Goal: Check status: Check status

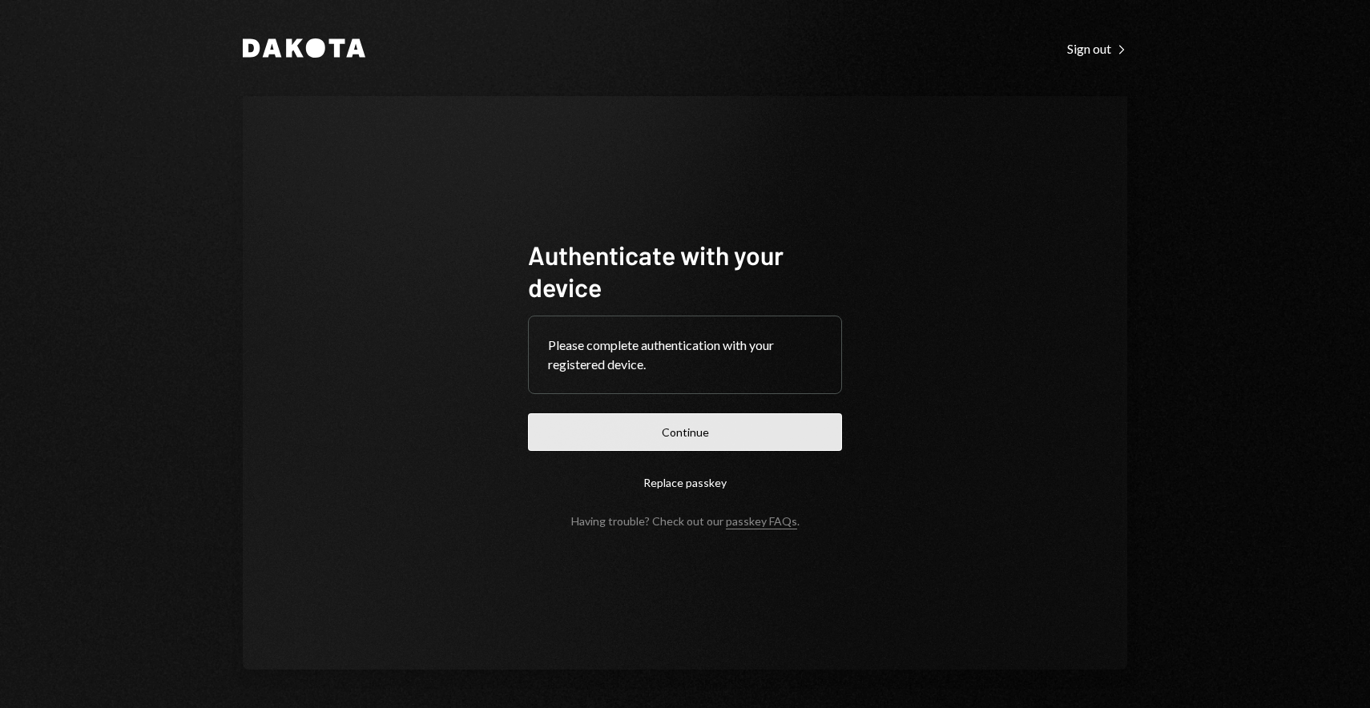
click at [715, 431] on button "Continue" at bounding box center [685, 432] width 314 height 38
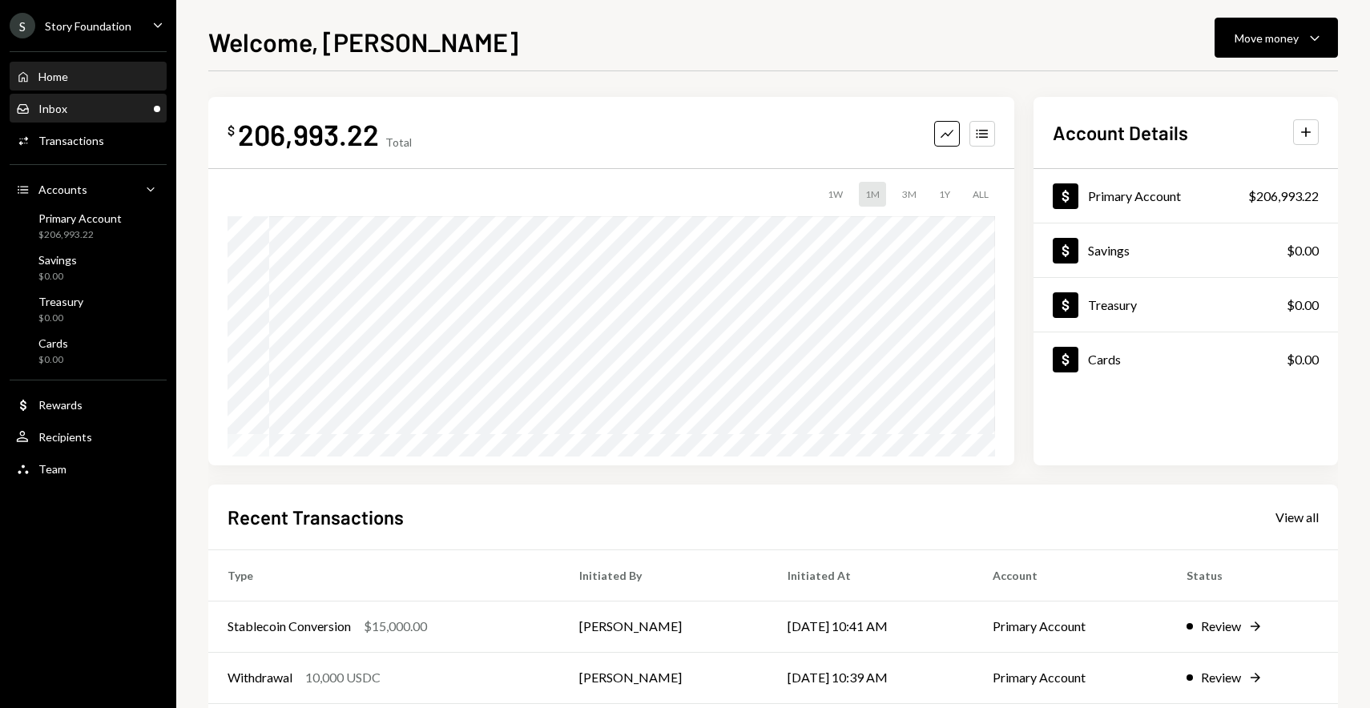
click at [108, 120] on div "Inbox Inbox" at bounding box center [88, 108] width 144 height 27
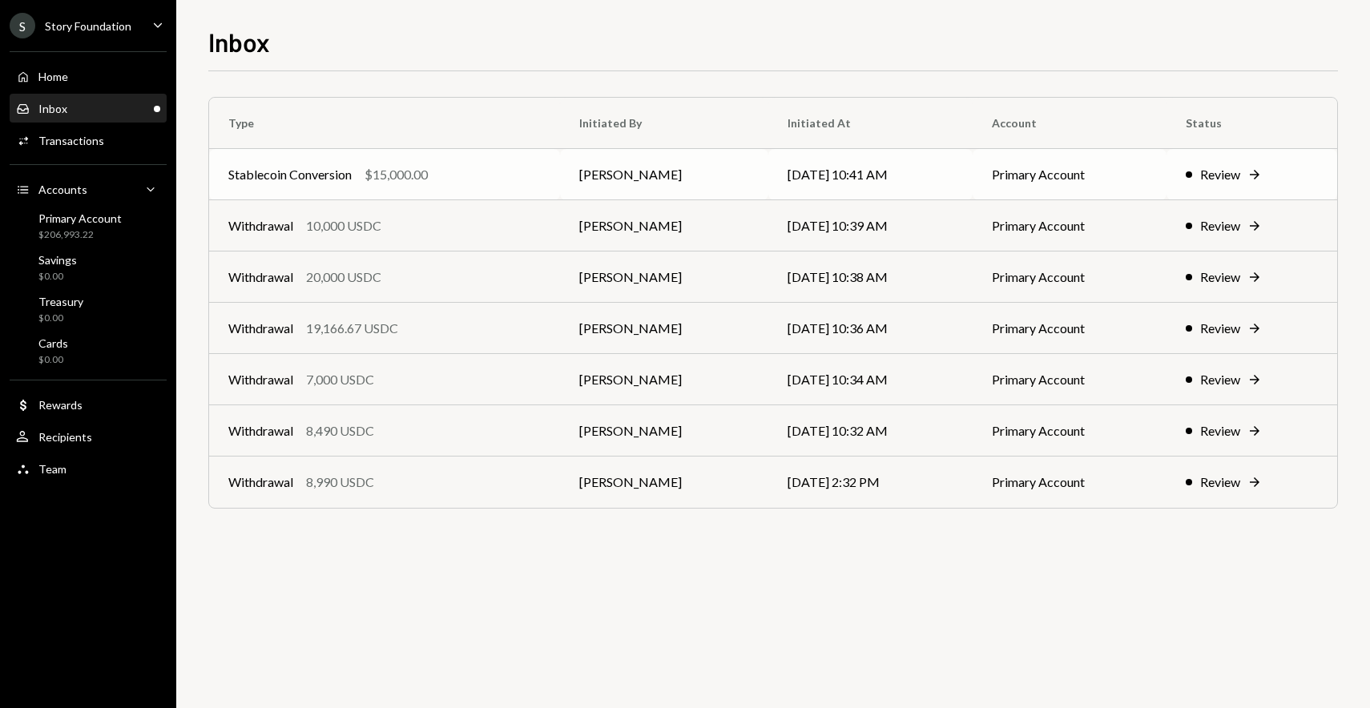
click at [413, 181] on div "$15,000.00" at bounding box center [396, 174] width 63 height 19
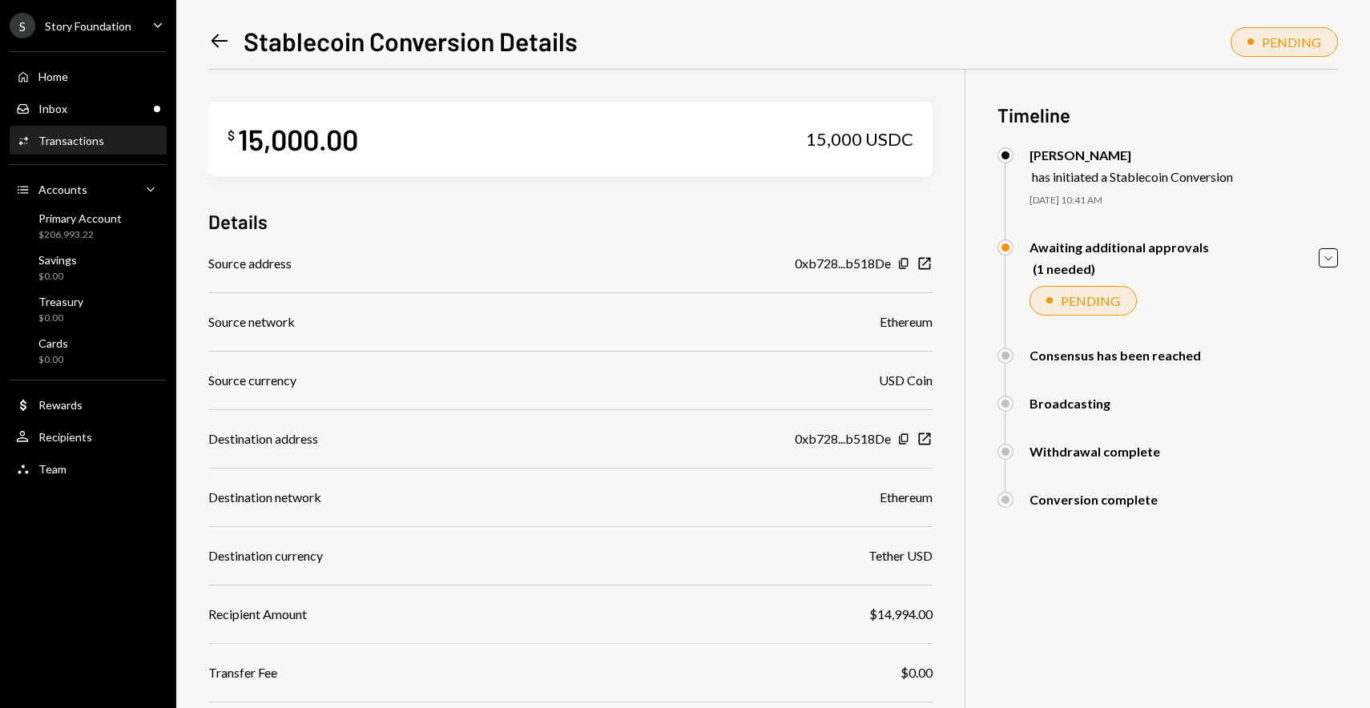
scroll to position [173, 0]
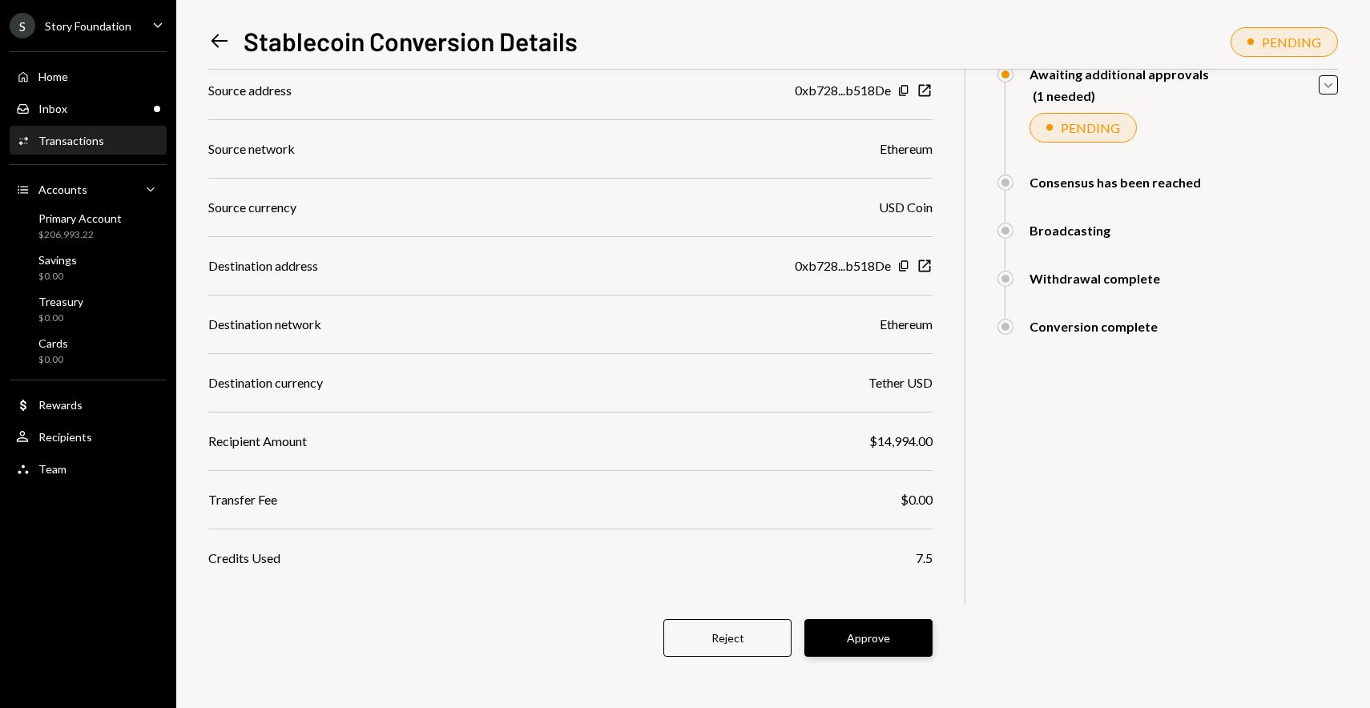
click at [840, 639] on button "Approve" at bounding box center [868, 638] width 128 height 38
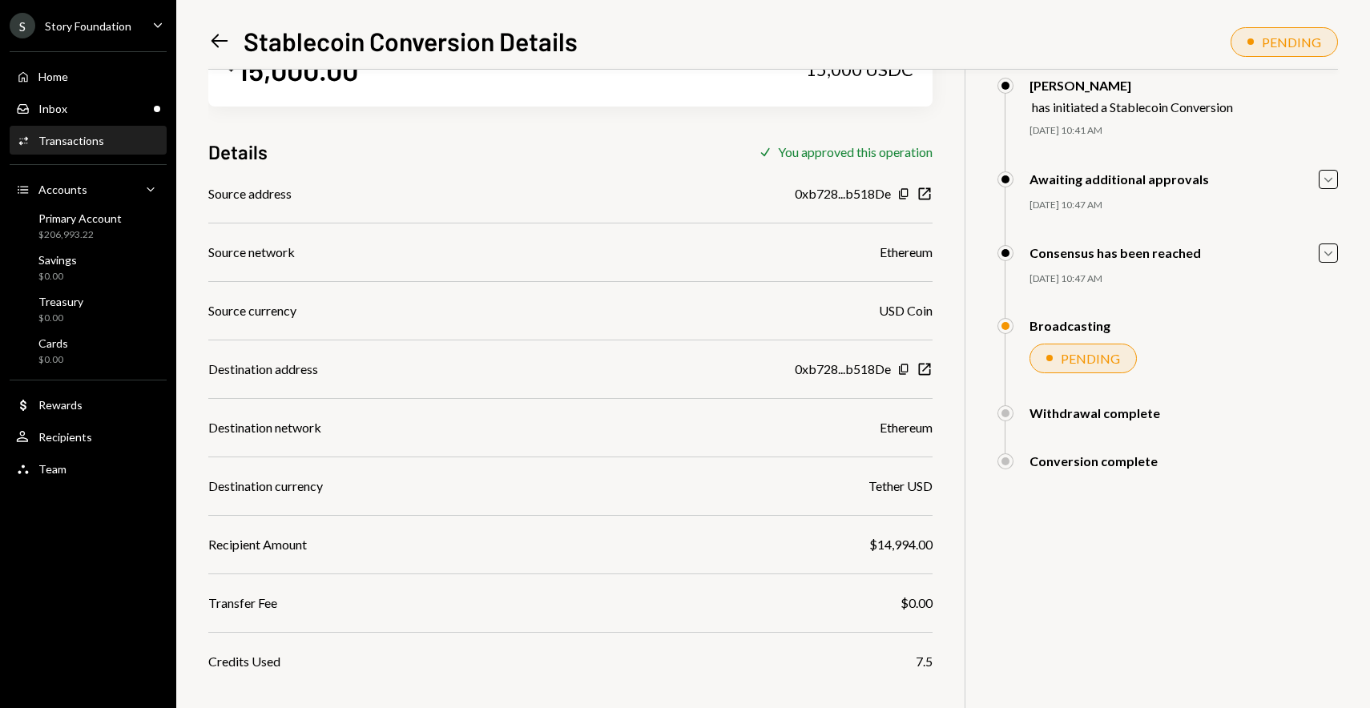
scroll to position [70, 0]
click at [208, 35] on icon "Left Arrow" at bounding box center [219, 41] width 22 height 22
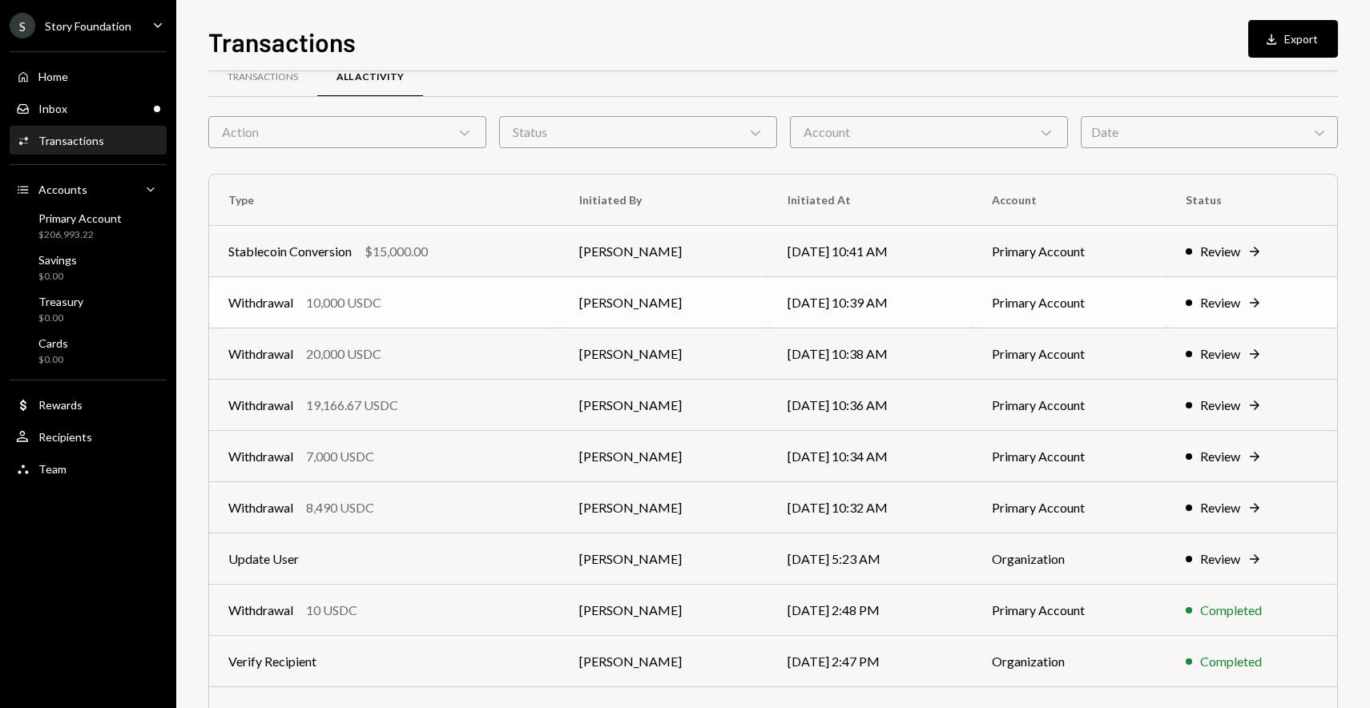
scroll to position [32, 0]
click at [366, 257] on div "$15,000.00" at bounding box center [396, 249] width 63 height 19
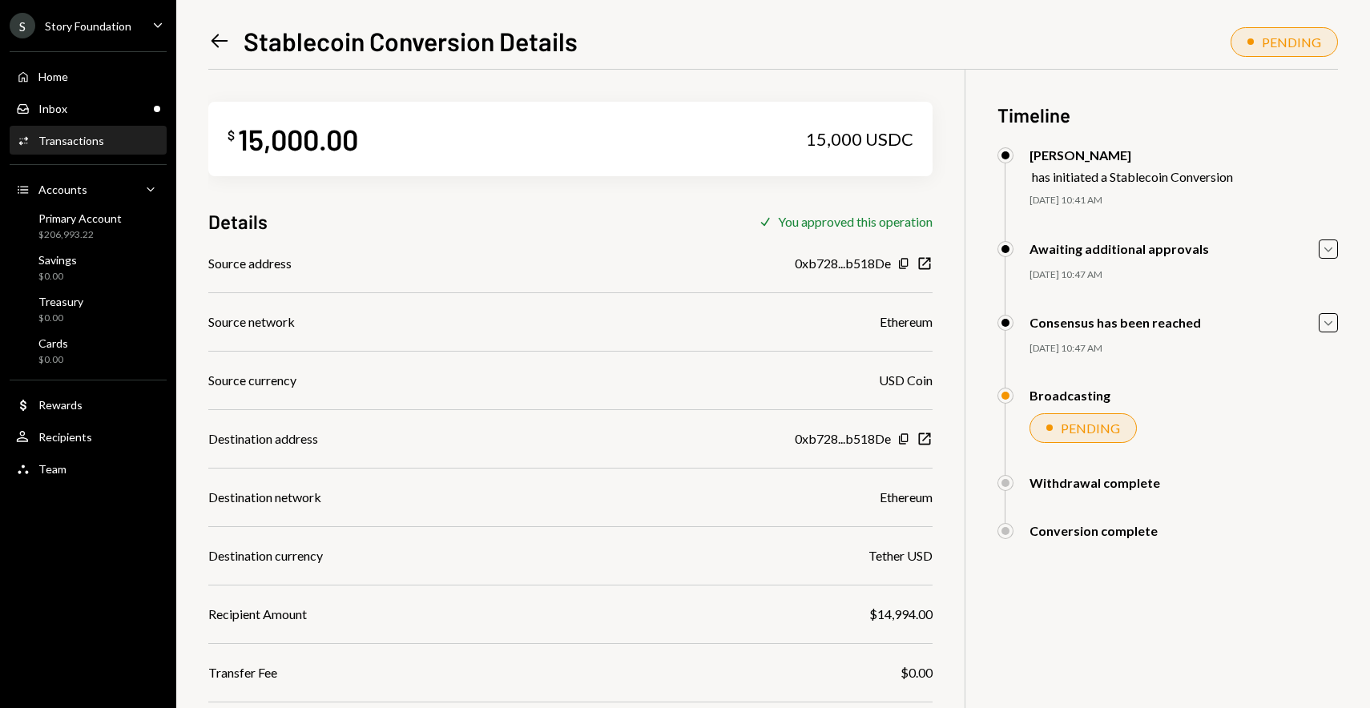
click at [207, 38] on div "Left Arrow Stablecoin Conversion Details PENDING $ 15,000.00 15,000 USDC Detail…" at bounding box center [773, 354] width 1194 height 708
click at [221, 34] on icon "Left Arrow" at bounding box center [219, 41] width 22 height 22
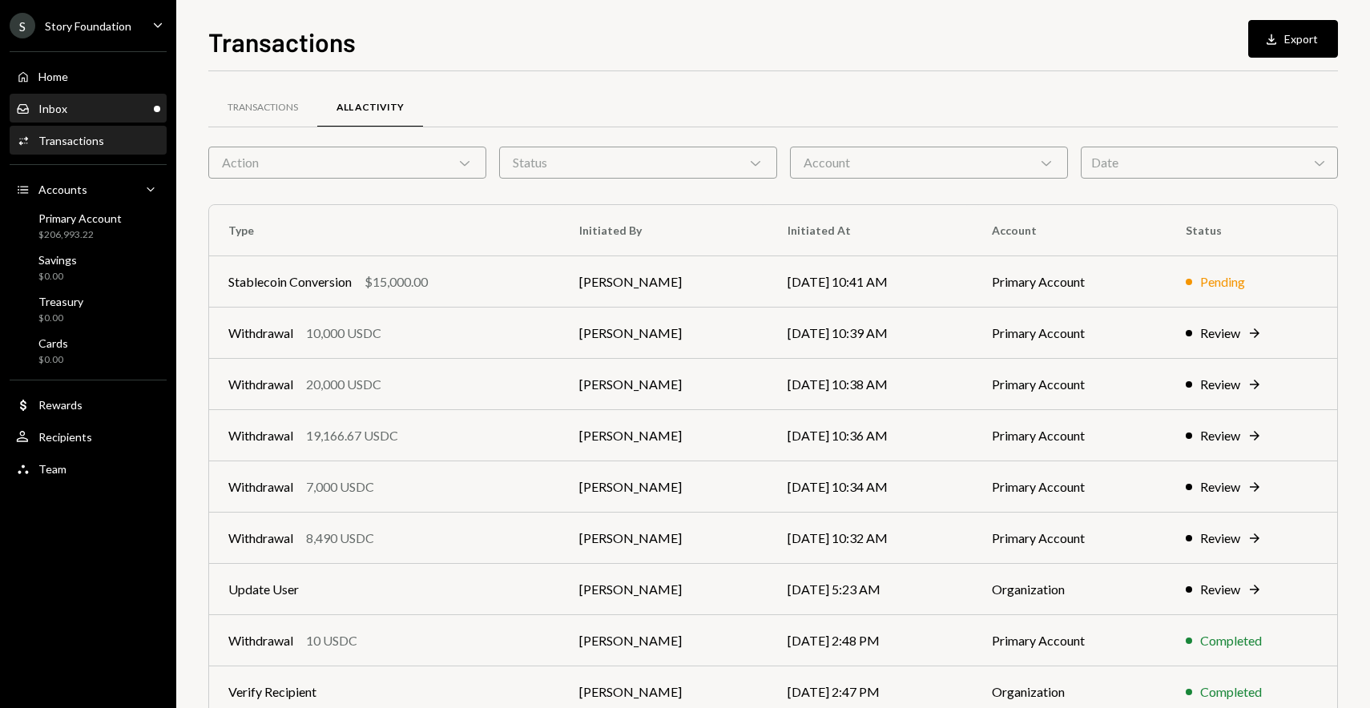
click at [84, 109] on div "Inbox Inbox" at bounding box center [88, 109] width 144 height 14
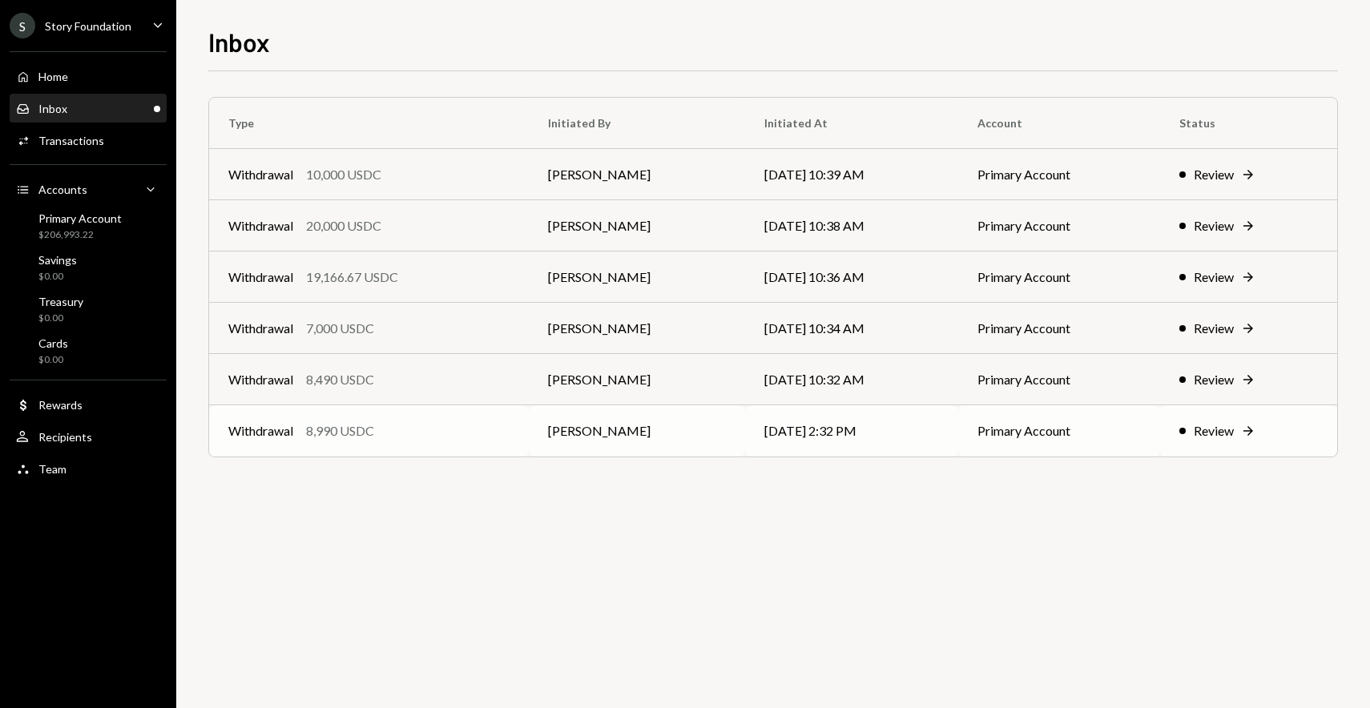
click at [318, 429] on div "8,990 USDC" at bounding box center [340, 430] width 68 height 19
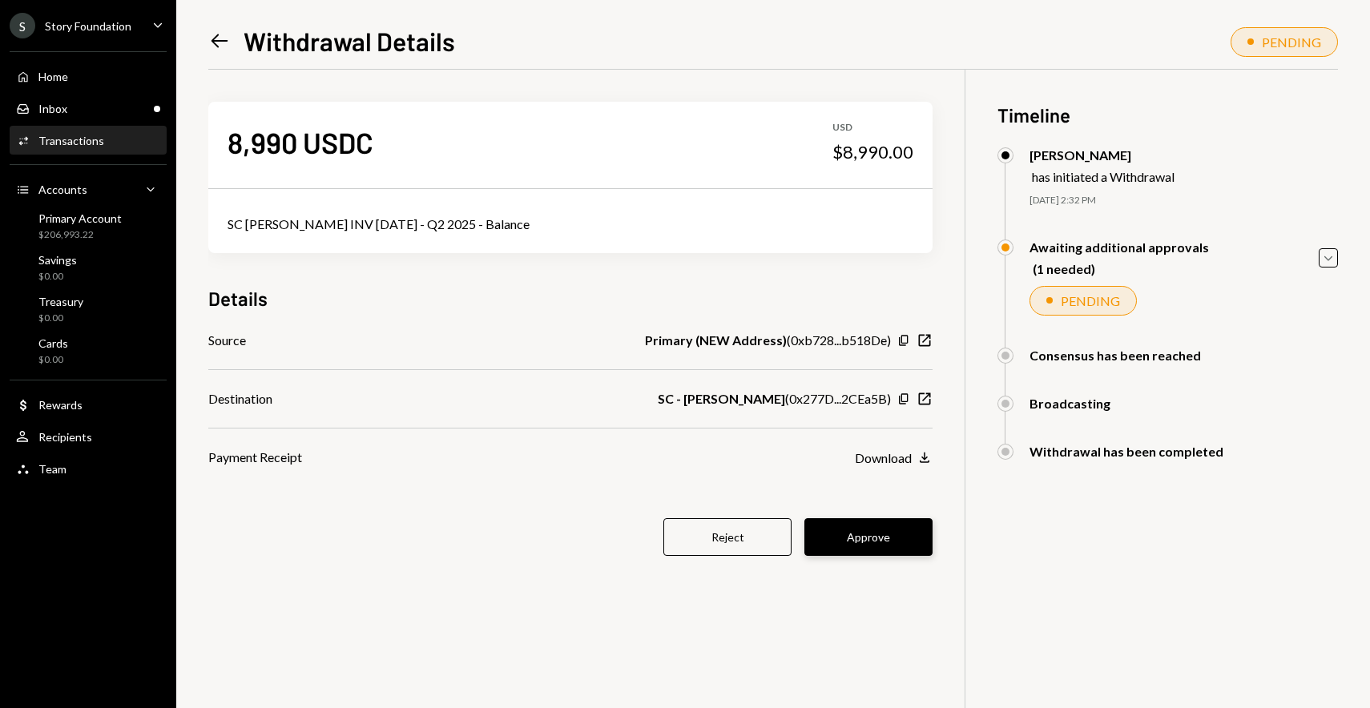
click at [861, 527] on button "Approve" at bounding box center [868, 537] width 128 height 38
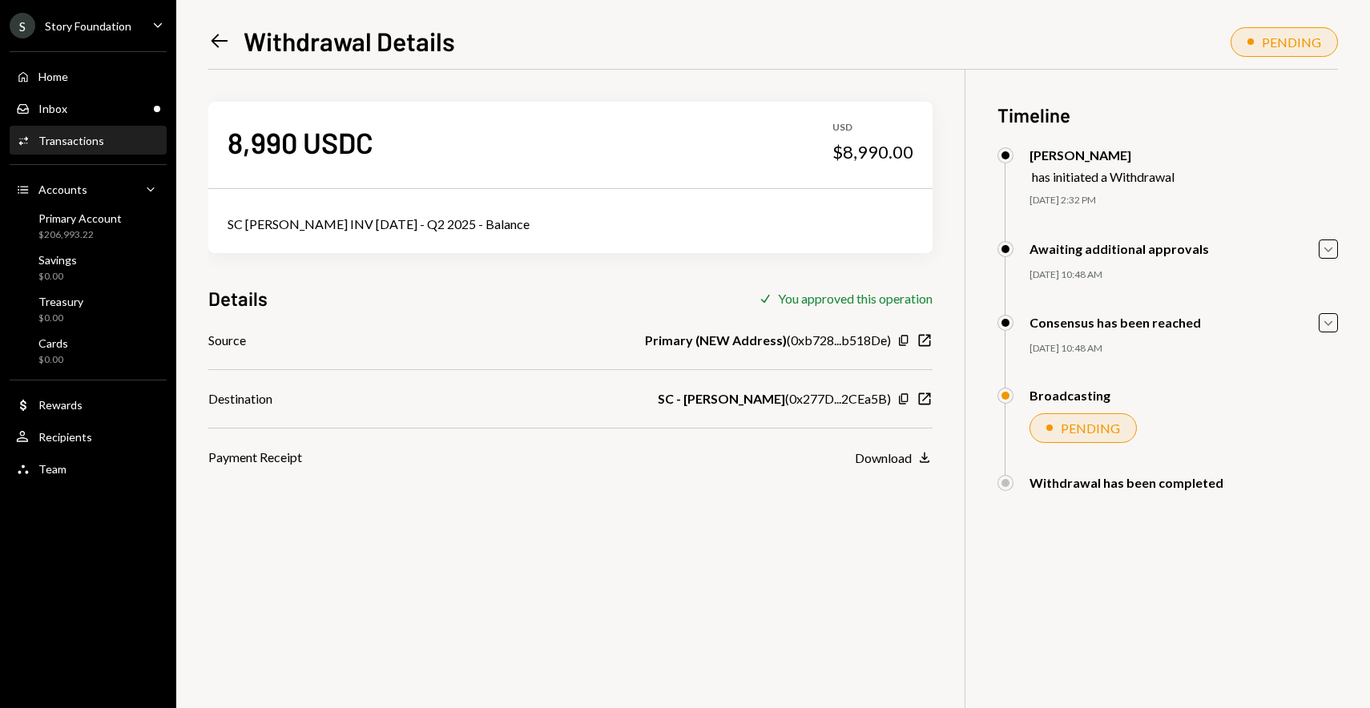
click at [229, 45] on icon "Left Arrow" at bounding box center [219, 41] width 22 height 22
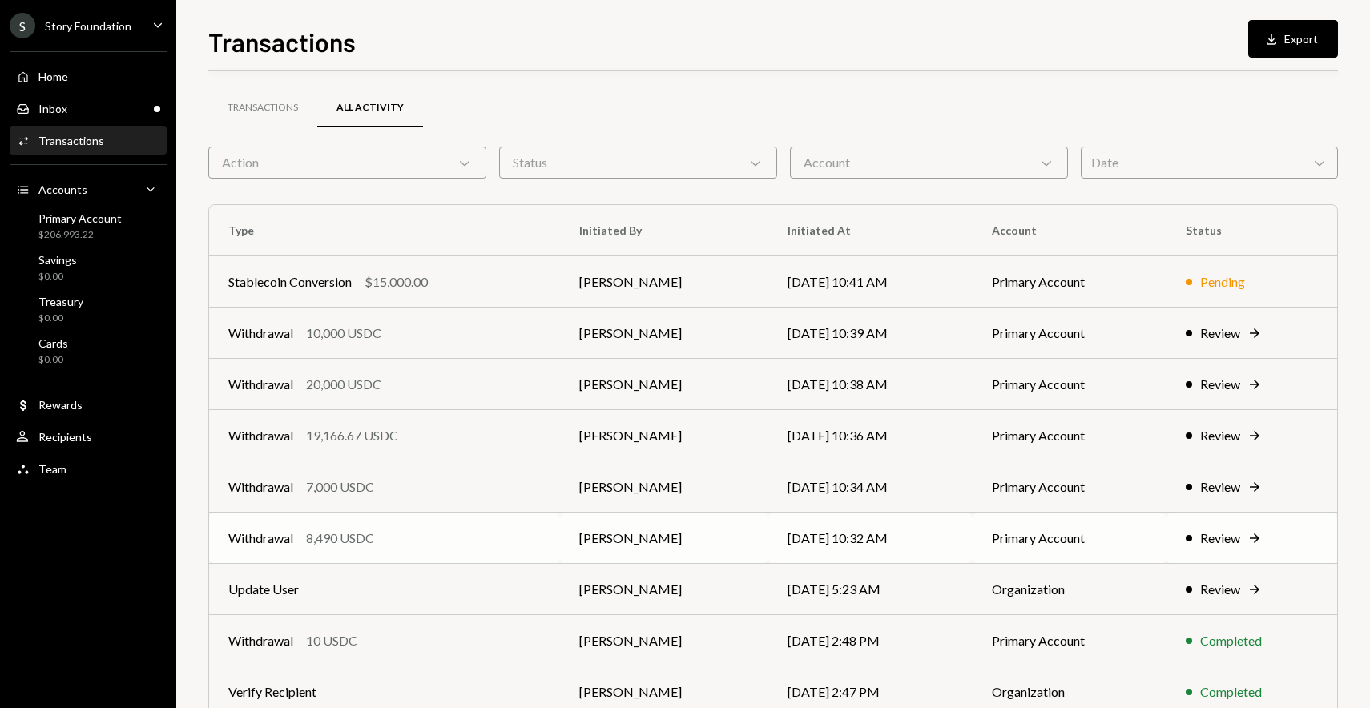
scroll to position [128, 0]
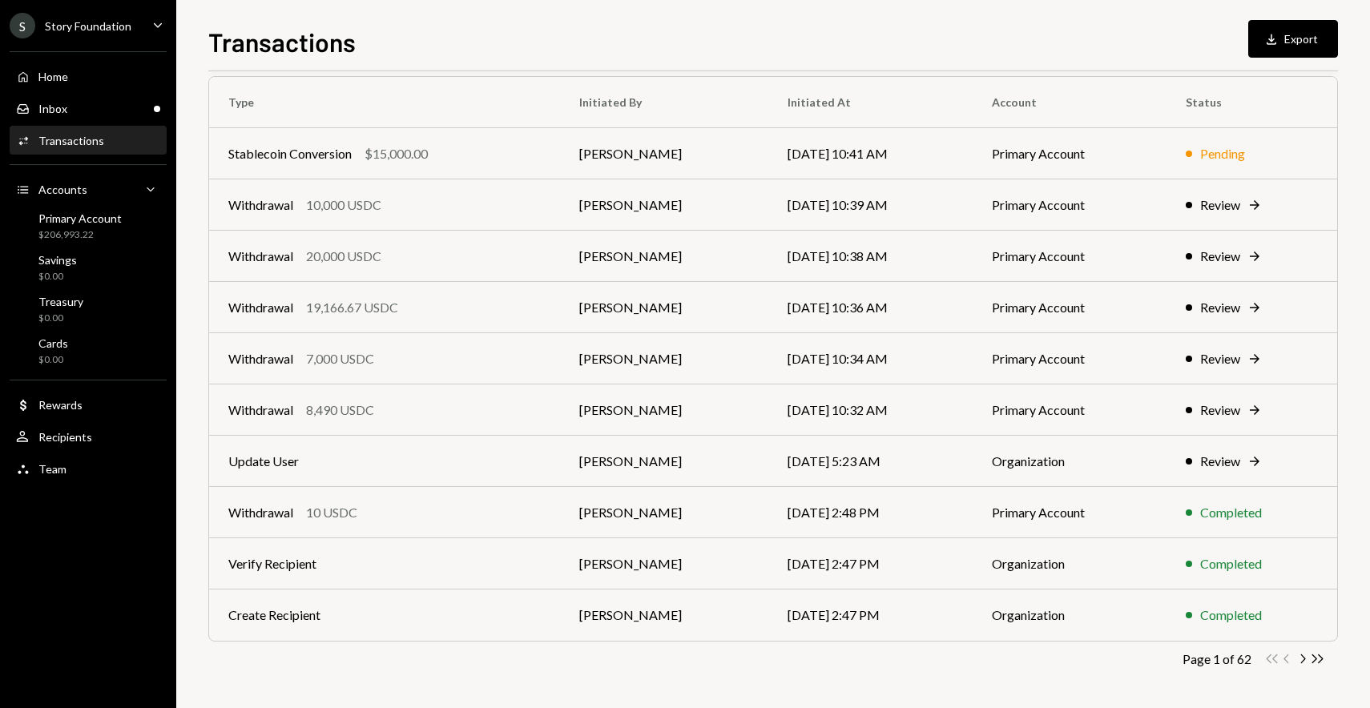
click at [55, 91] on div "Home Home Inbox Inbox Activities Transactions Accounts Accounts Caret Down Prim…" at bounding box center [88, 264] width 176 height 445
click at [55, 100] on div "Inbox Inbox" at bounding box center [88, 108] width 144 height 27
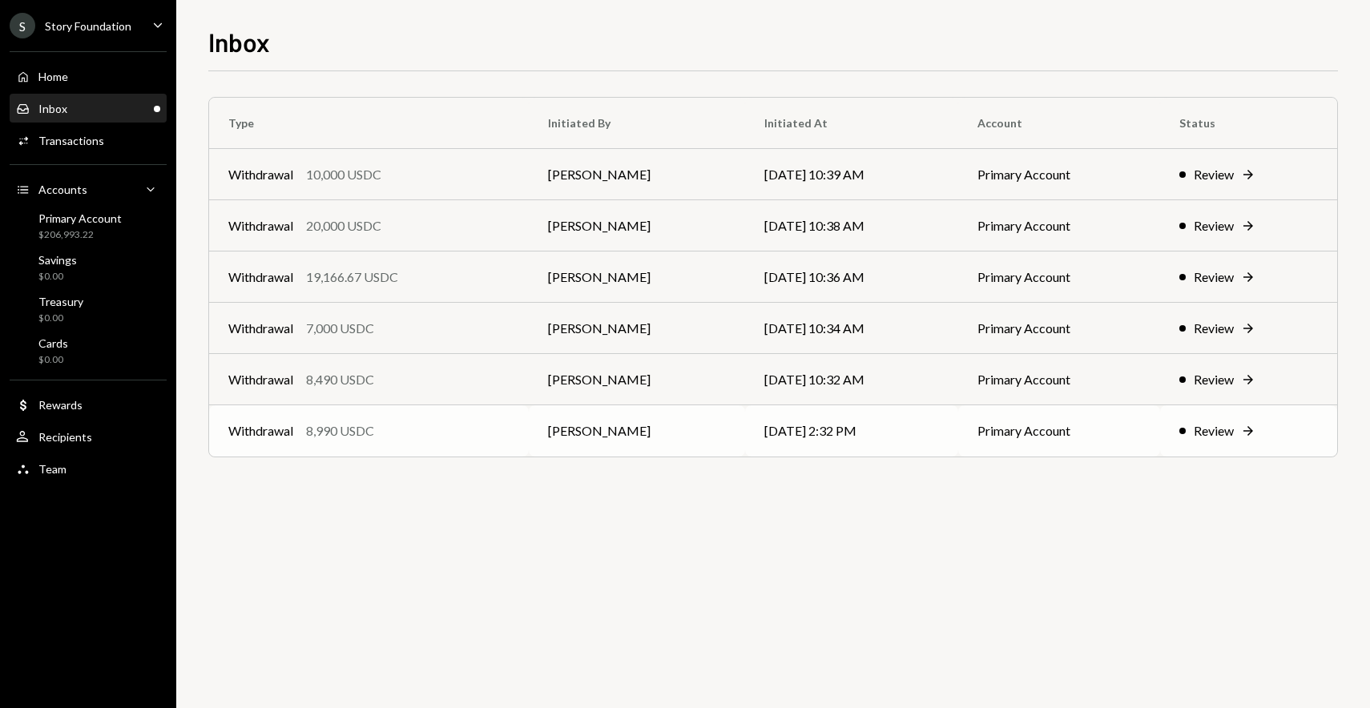
click at [329, 417] on td "Withdrawal 8,990 USDC" at bounding box center [369, 430] width 320 height 51
